Goal: Find specific page/section: Find specific page/section

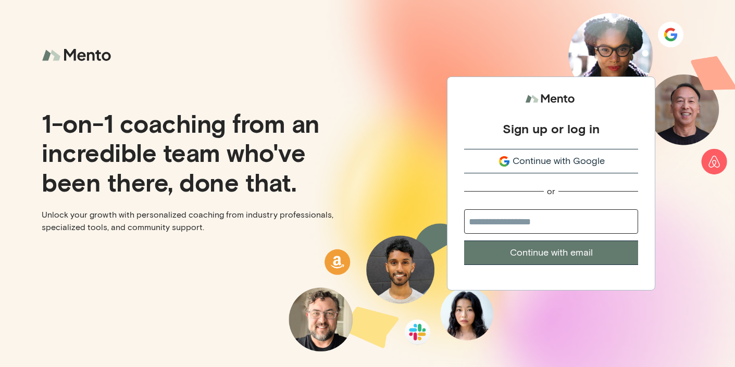
click at [525, 164] on span "Continue with Google" at bounding box center [558, 161] width 92 height 14
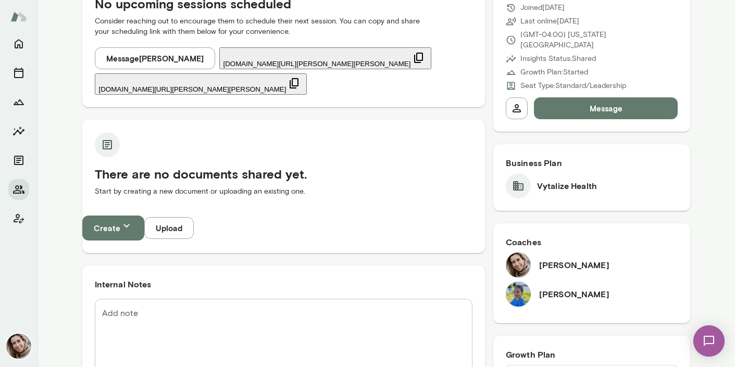
scroll to position [160, 0]
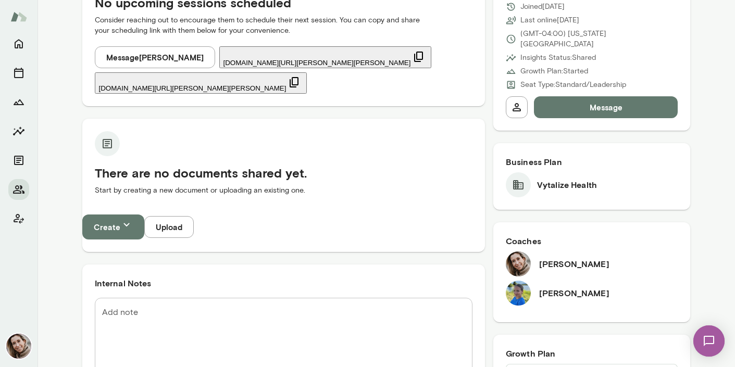
click at [513, 281] on img at bounding box center [518, 293] width 25 height 25
click at [543, 287] on h6 "Lauren Gambee" at bounding box center [574, 293] width 70 height 12
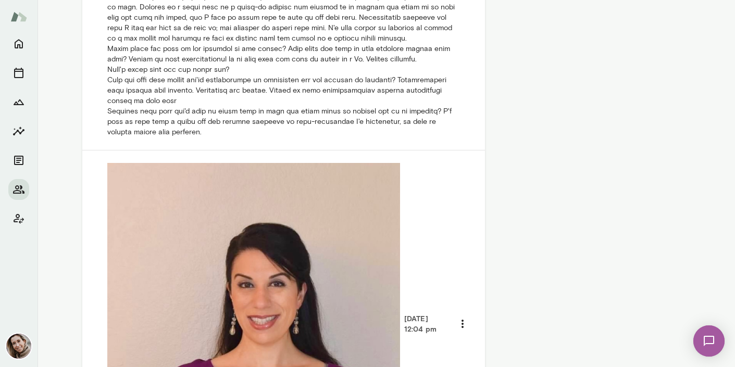
scroll to position [702, 0]
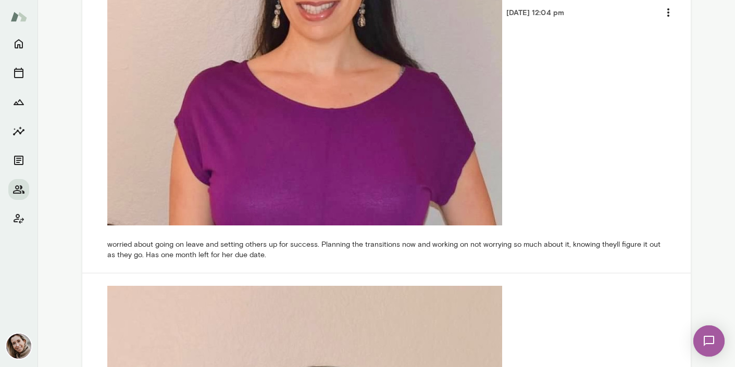
scroll to position [874, 0]
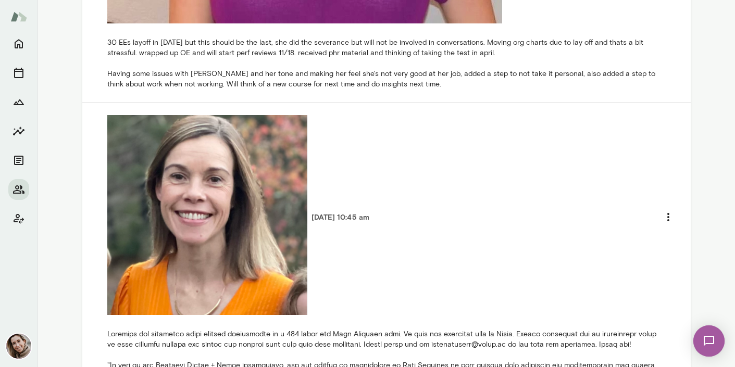
scroll to position [685, 0]
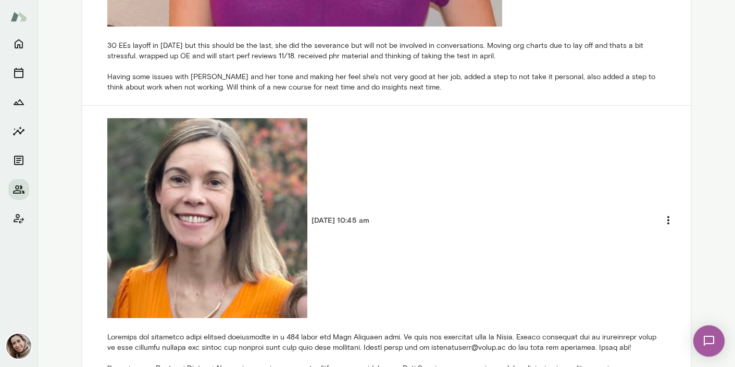
drag, startPoint x: 192, startPoint y: 165, endPoint x: 393, endPoint y: 188, distance: 202.3
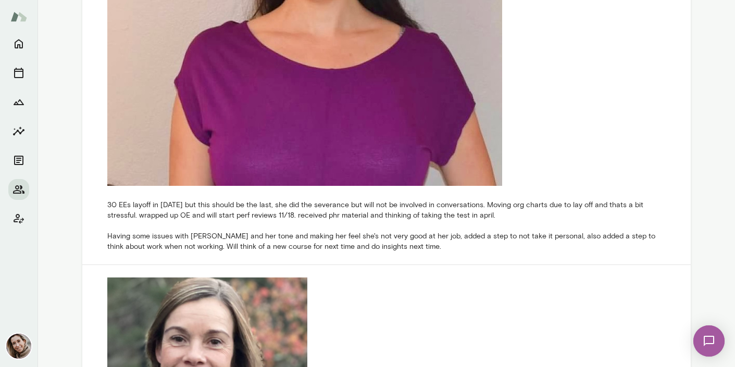
scroll to position [519, 0]
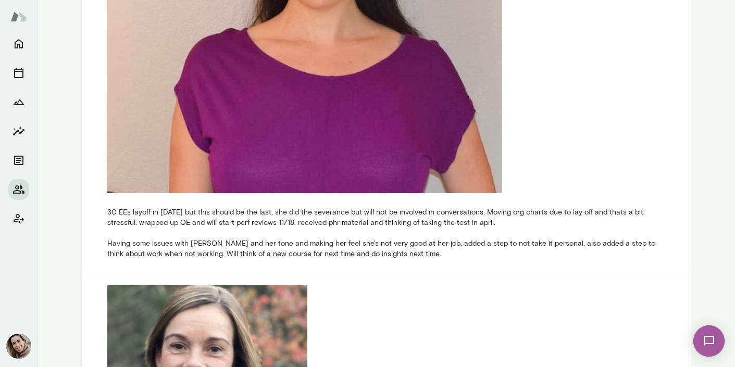
drag, startPoint x: 303, startPoint y: 255, endPoint x: 437, endPoint y: 260, distance: 133.9
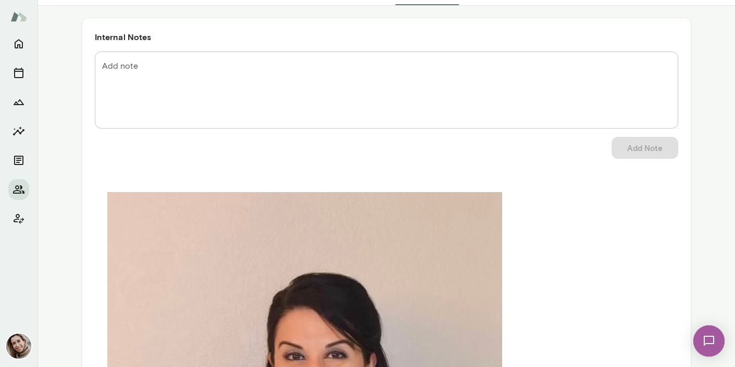
scroll to position [0, 0]
